Goal: Task Accomplishment & Management: Manage account settings

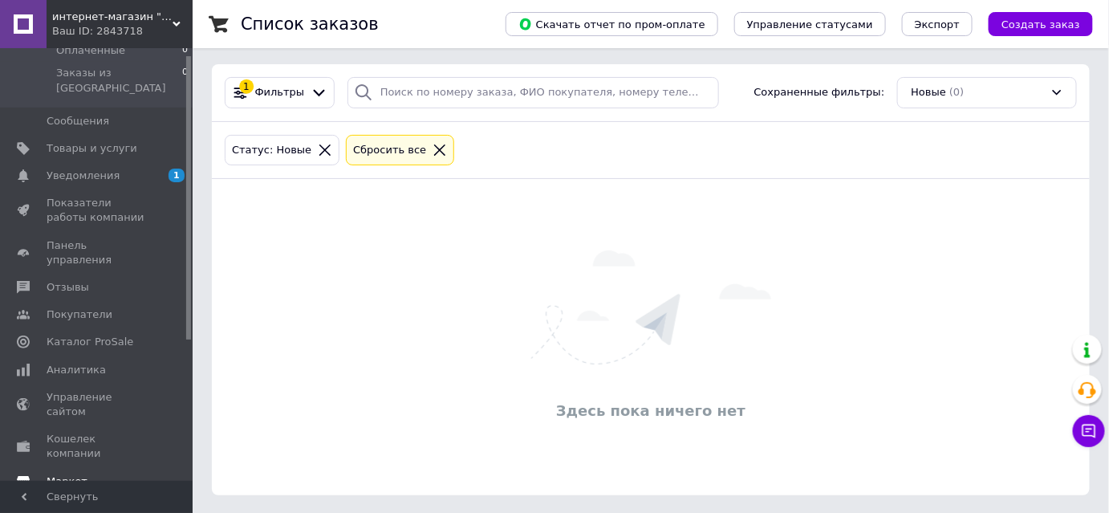
scroll to position [224, 0]
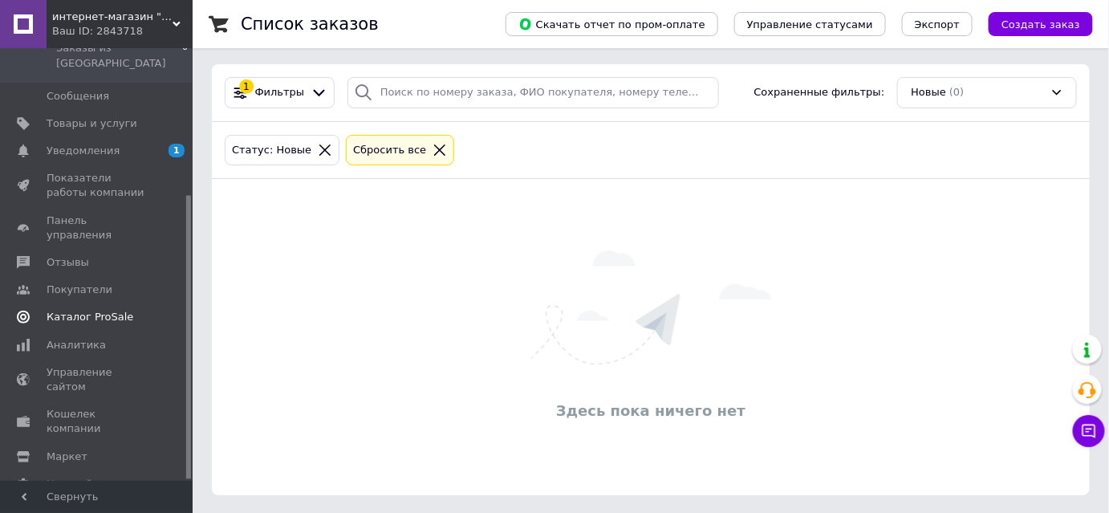
click at [91, 310] on span "Каталог ProSale" at bounding box center [90, 317] width 87 height 14
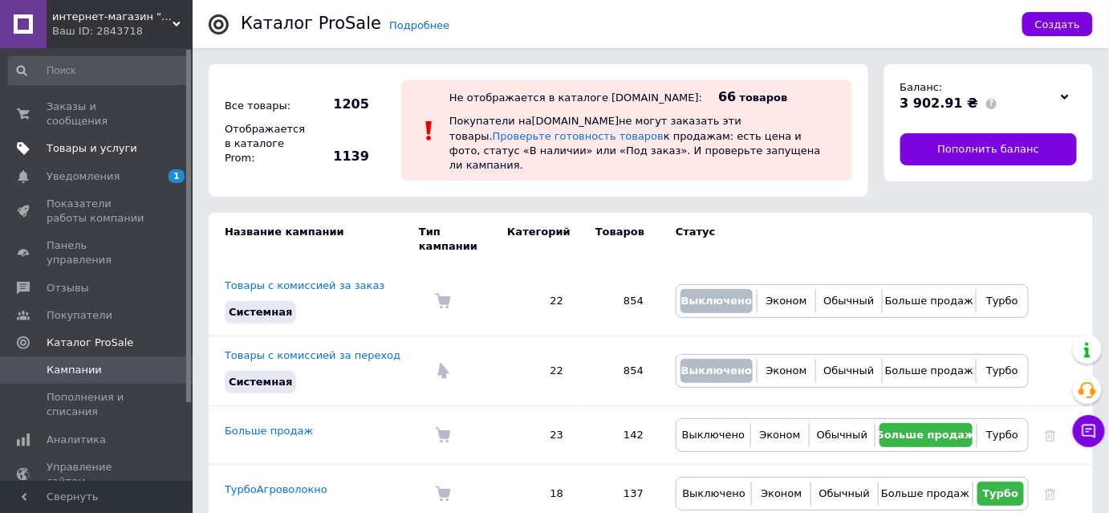
click at [101, 141] on span "Товары и услуги" at bounding box center [92, 148] width 91 height 14
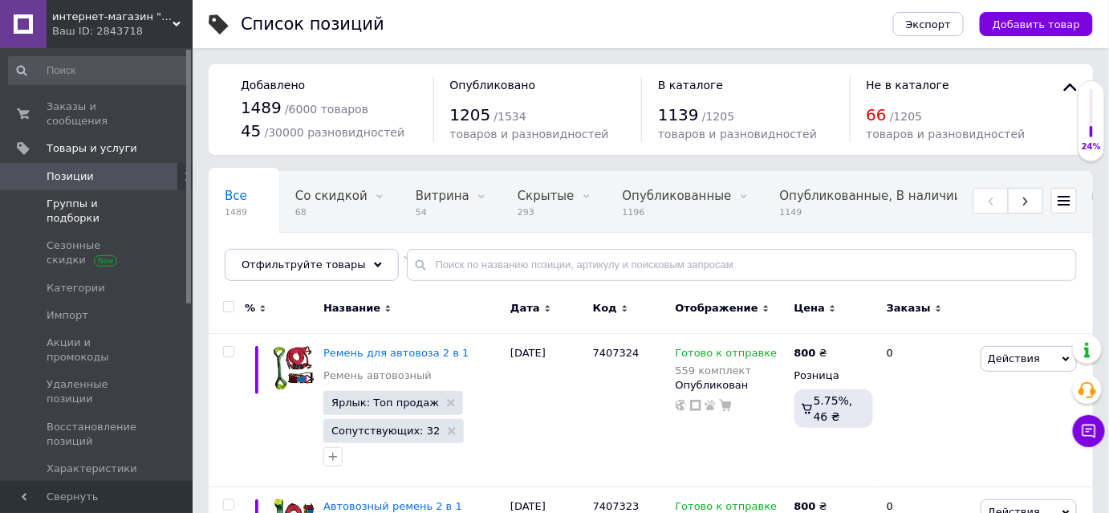
click at [124, 197] on span "Группы и подборки" at bounding box center [98, 211] width 102 height 29
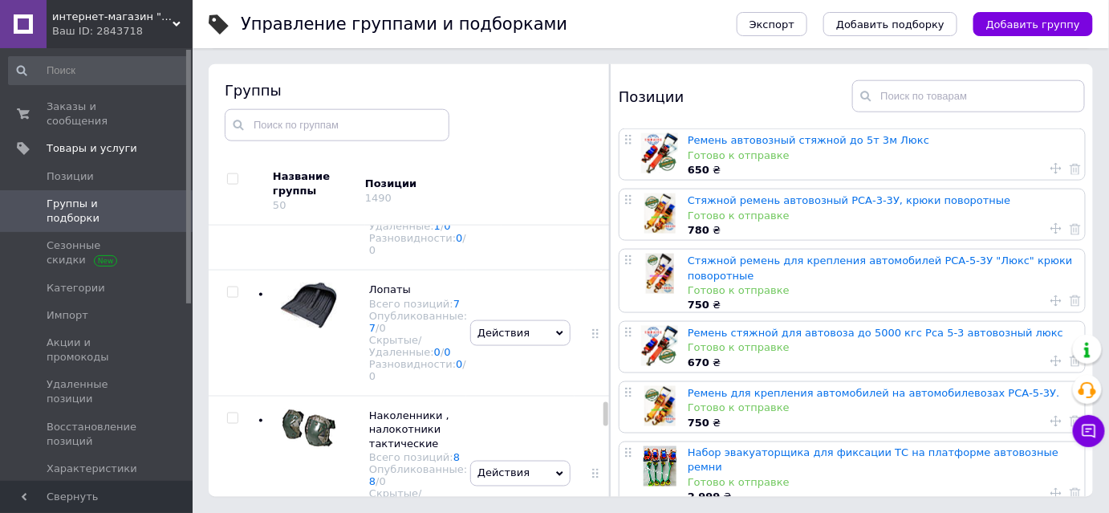
scroll to position [5418, 0]
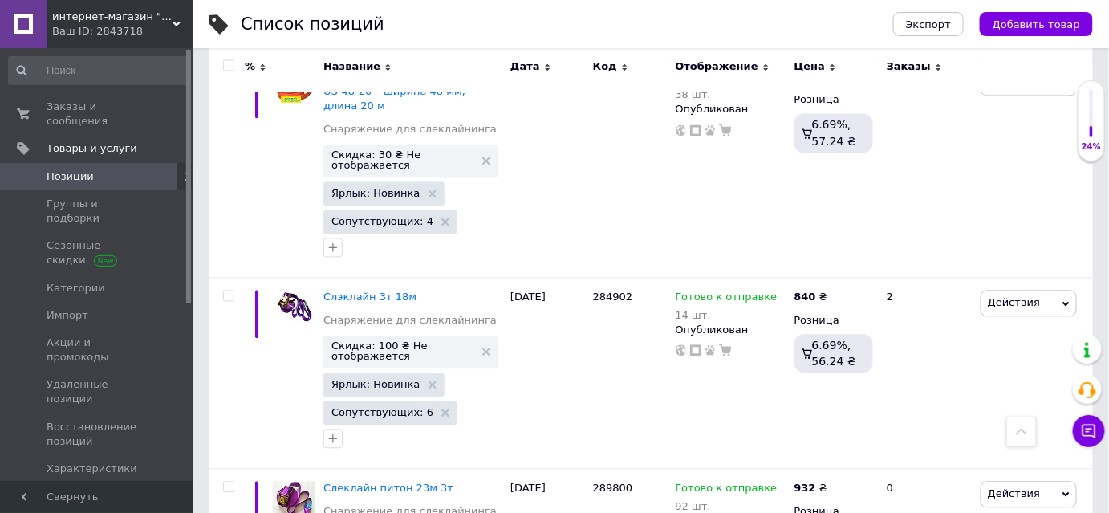
scroll to position [7061, 0]
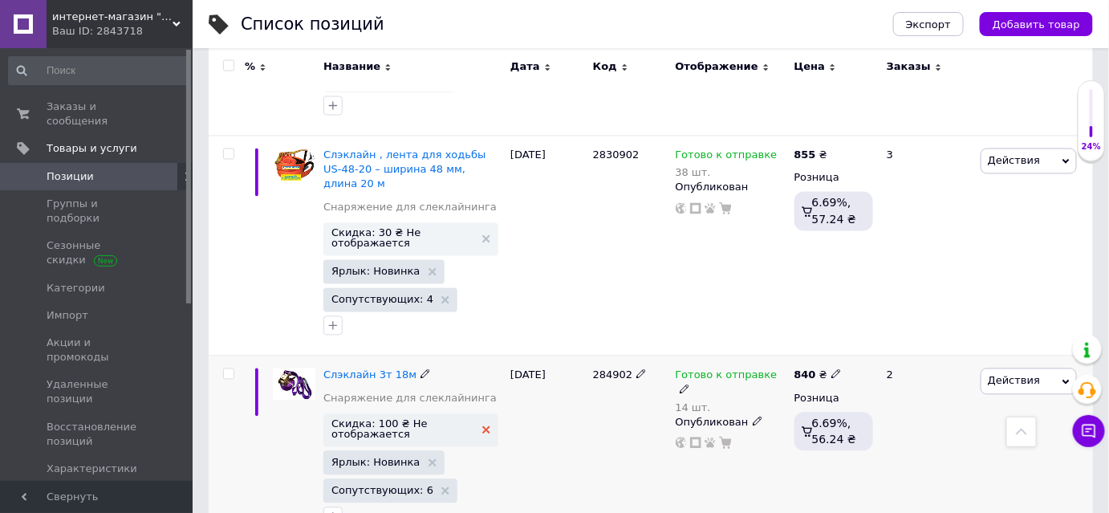
click at [486, 426] on icon at bounding box center [486, 430] width 8 height 8
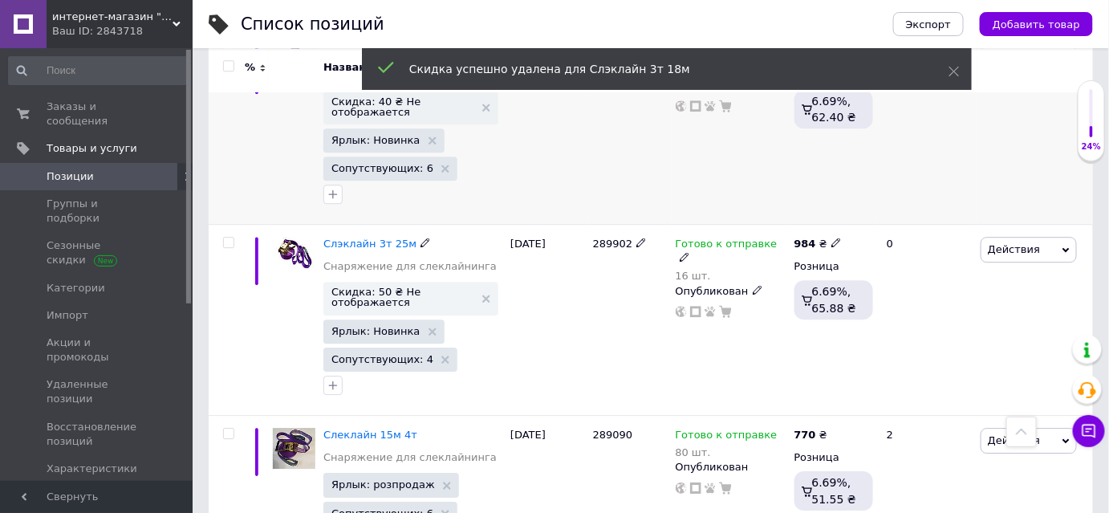
scroll to position [7572, 0]
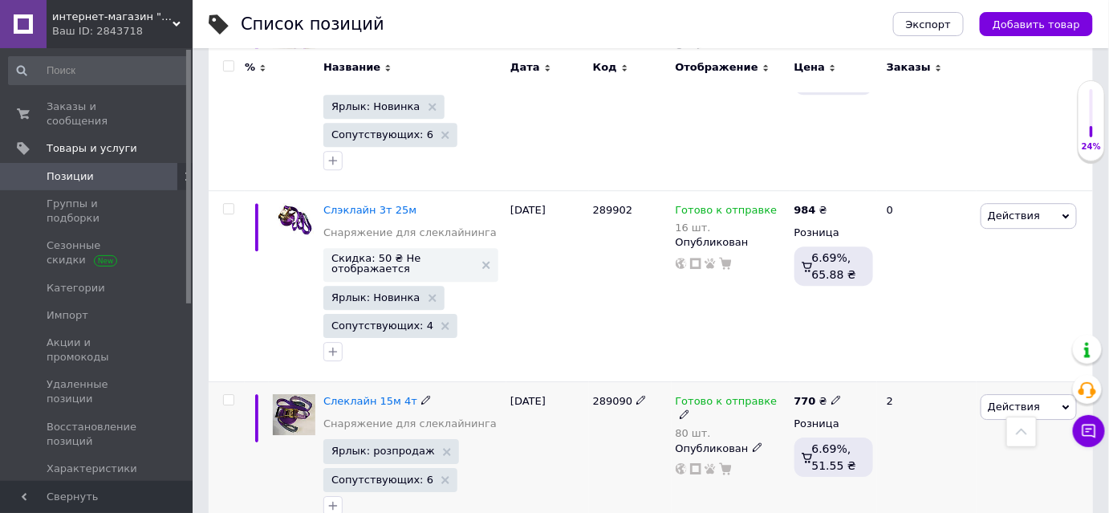
click at [831, 395] on icon at bounding box center [836, 400] width 10 height 10
click at [869, 368] on input "770" at bounding box center [911, 384] width 122 height 32
type input "750"
click at [631, 382] on div "289090" at bounding box center [630, 459] width 83 height 154
click at [299, 394] on img at bounding box center [294, 414] width 43 height 41
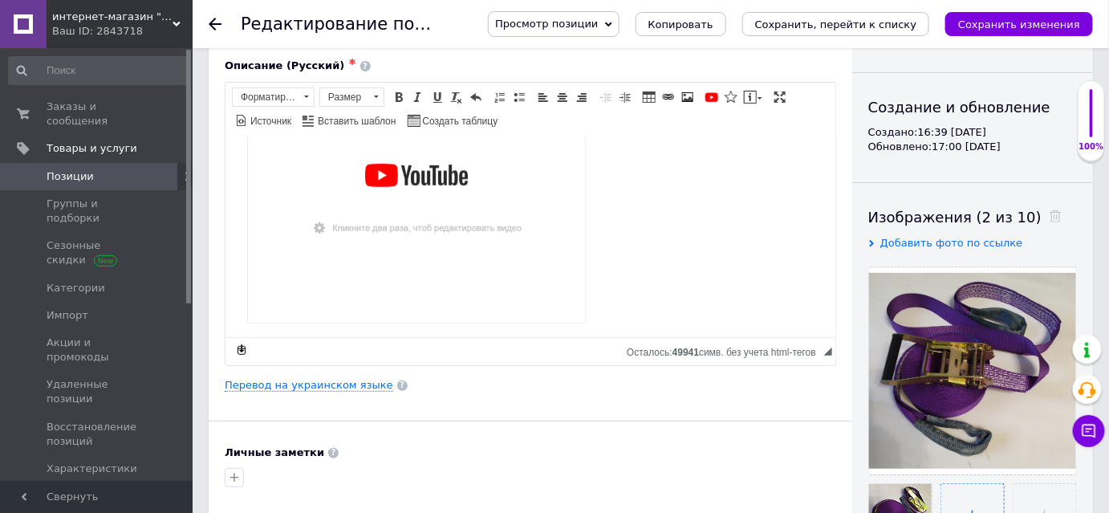
scroll to position [218, 0]
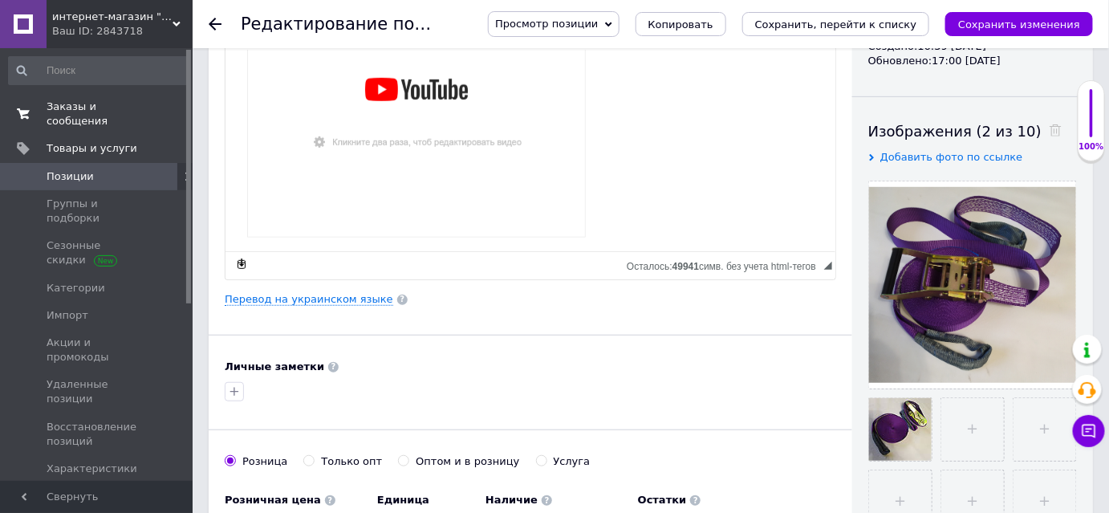
click at [102, 105] on span "Заказы и сообщения" at bounding box center [98, 114] width 102 height 29
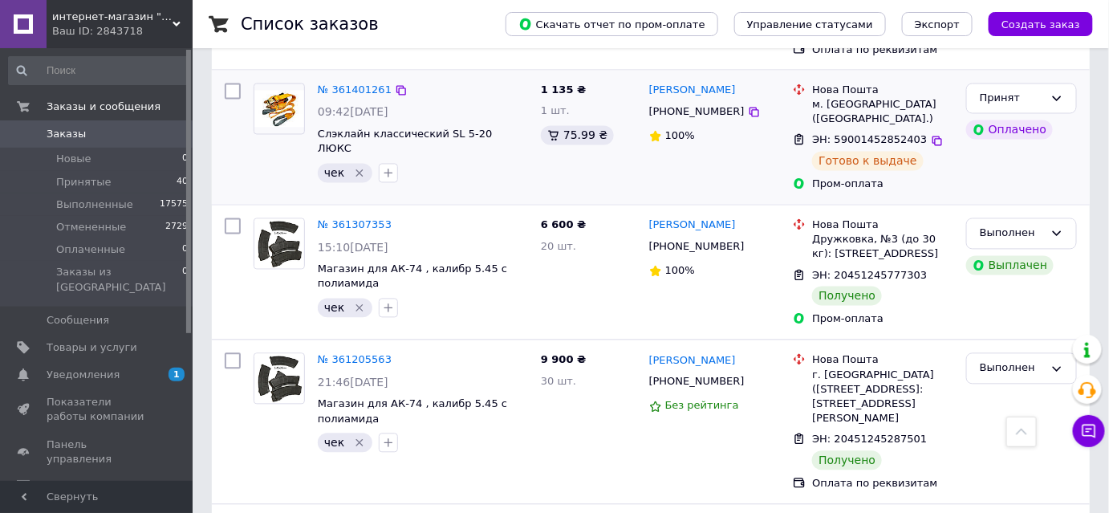
scroll to position [1021, 0]
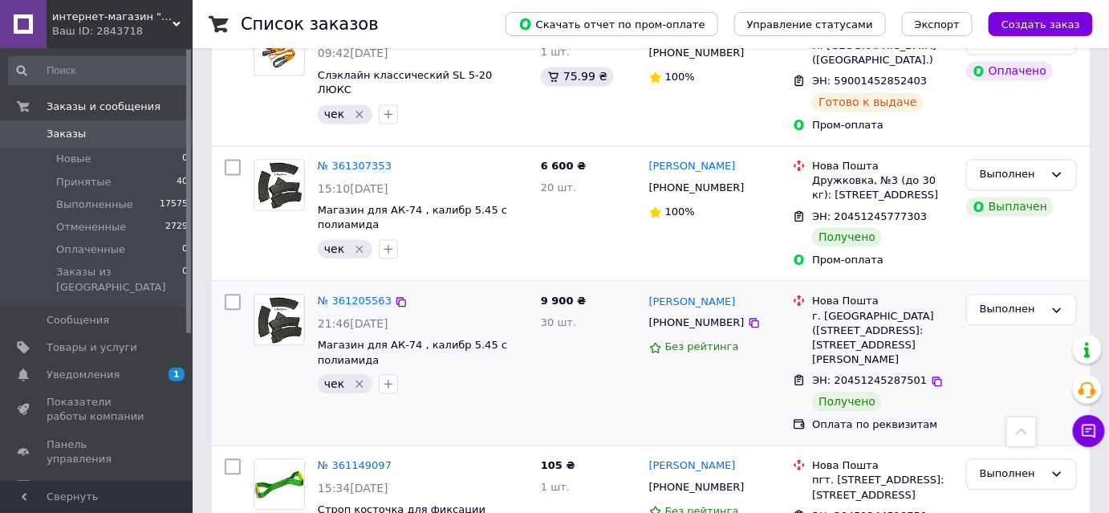
drag, startPoint x: 83, startPoint y: 181, endPoint x: 556, endPoint y: 246, distance: 477.0
click at [84, 181] on span "Принятые" at bounding box center [83, 182] width 55 height 14
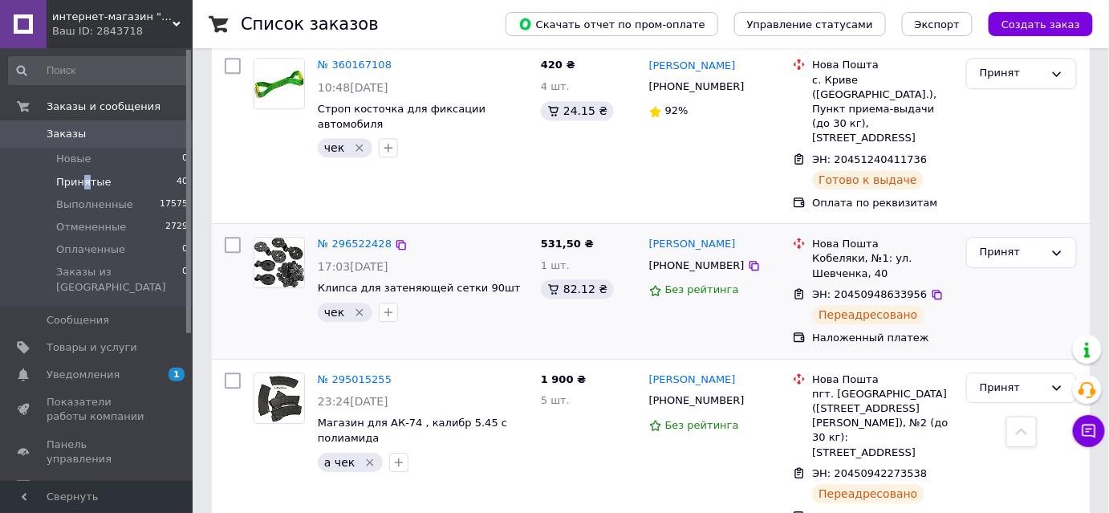
scroll to position [1532, 0]
